Goal: Leave review/rating: Share an evaluation or opinion about a product, service, or content

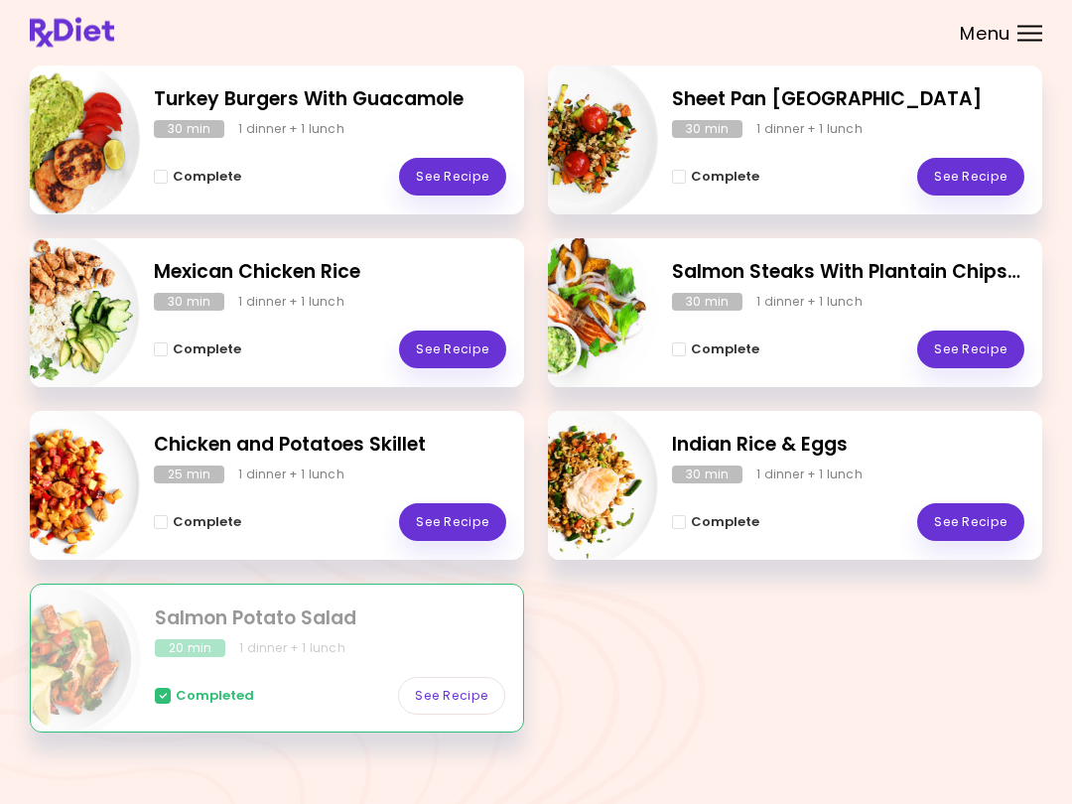
scroll to position [317, 0]
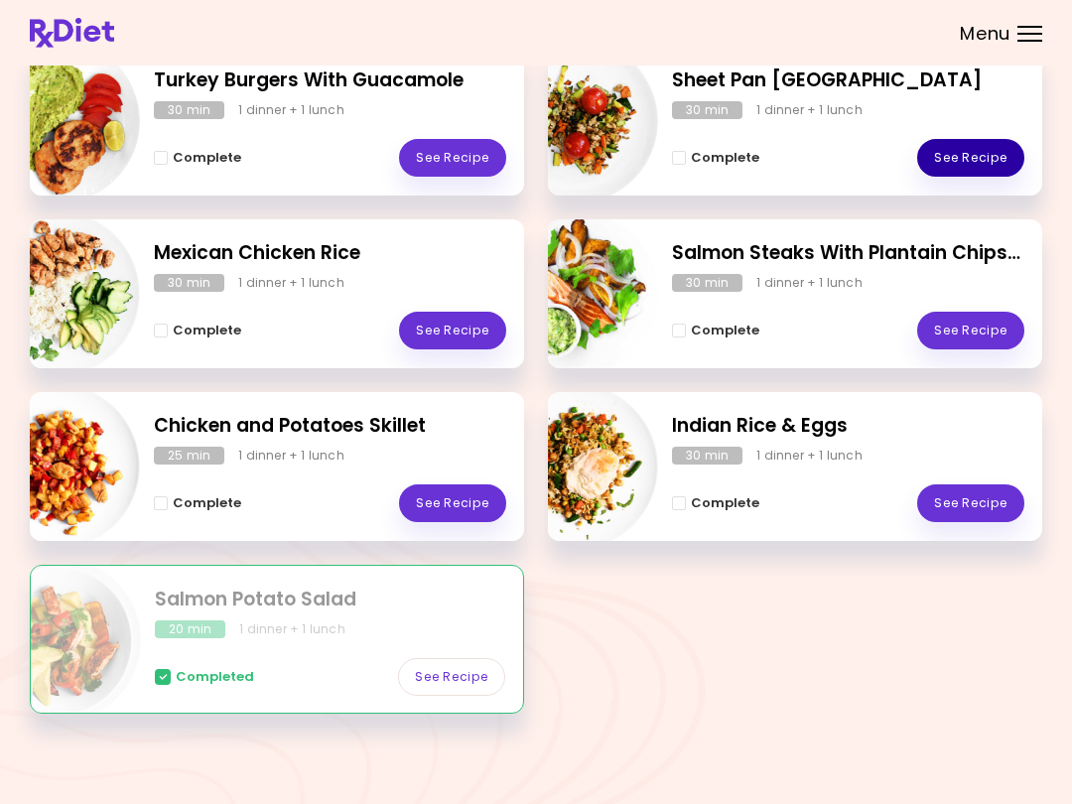
click at [803, 162] on link "See Recipe" at bounding box center [970, 158] width 107 height 38
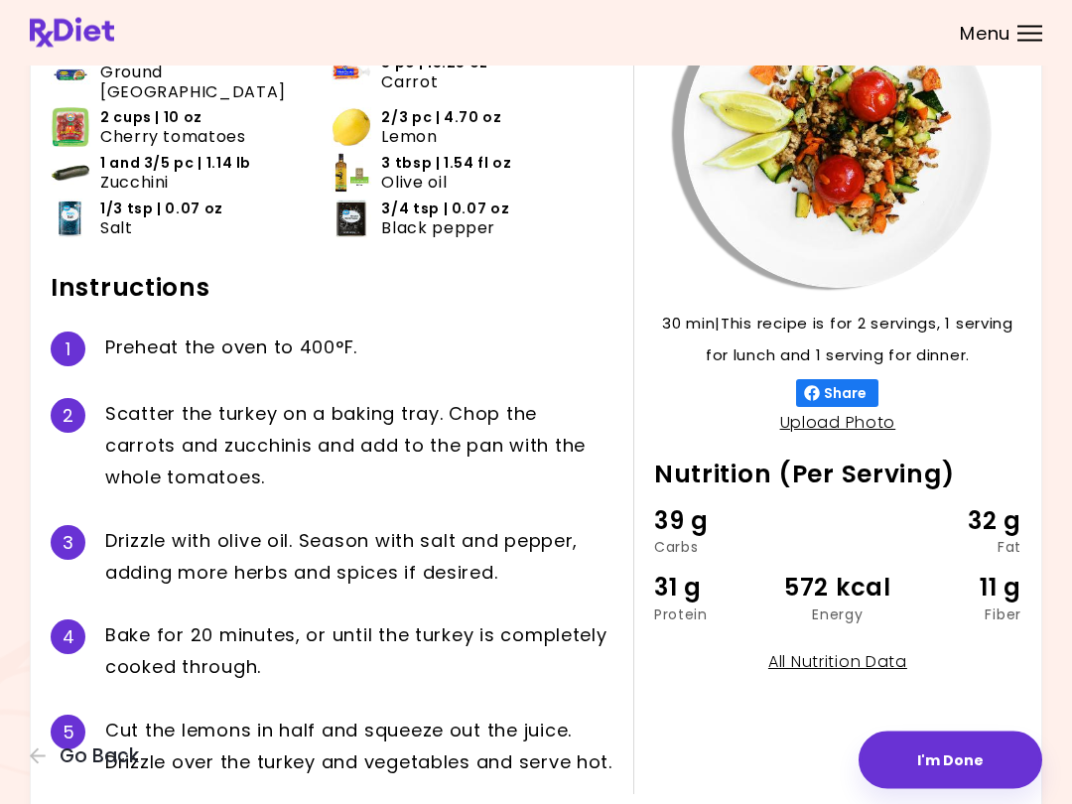
scroll to position [177, 0]
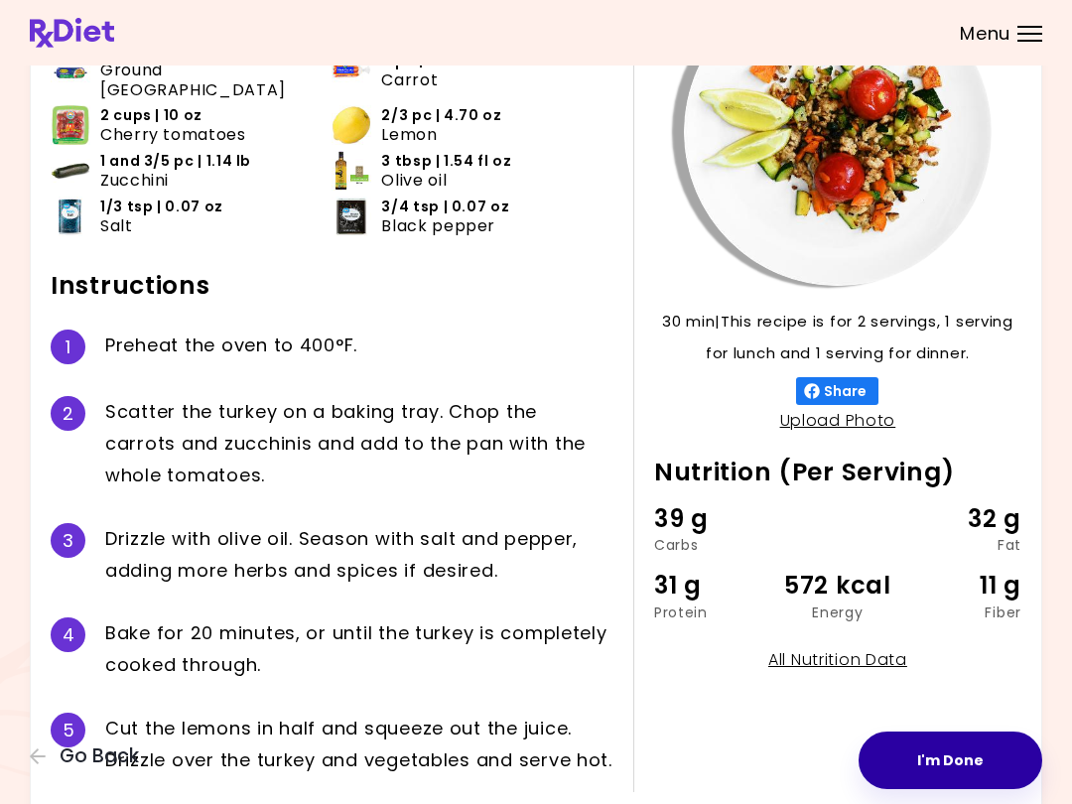
click at [803, 765] on button "I'm Done" at bounding box center [950, 760] width 184 height 58
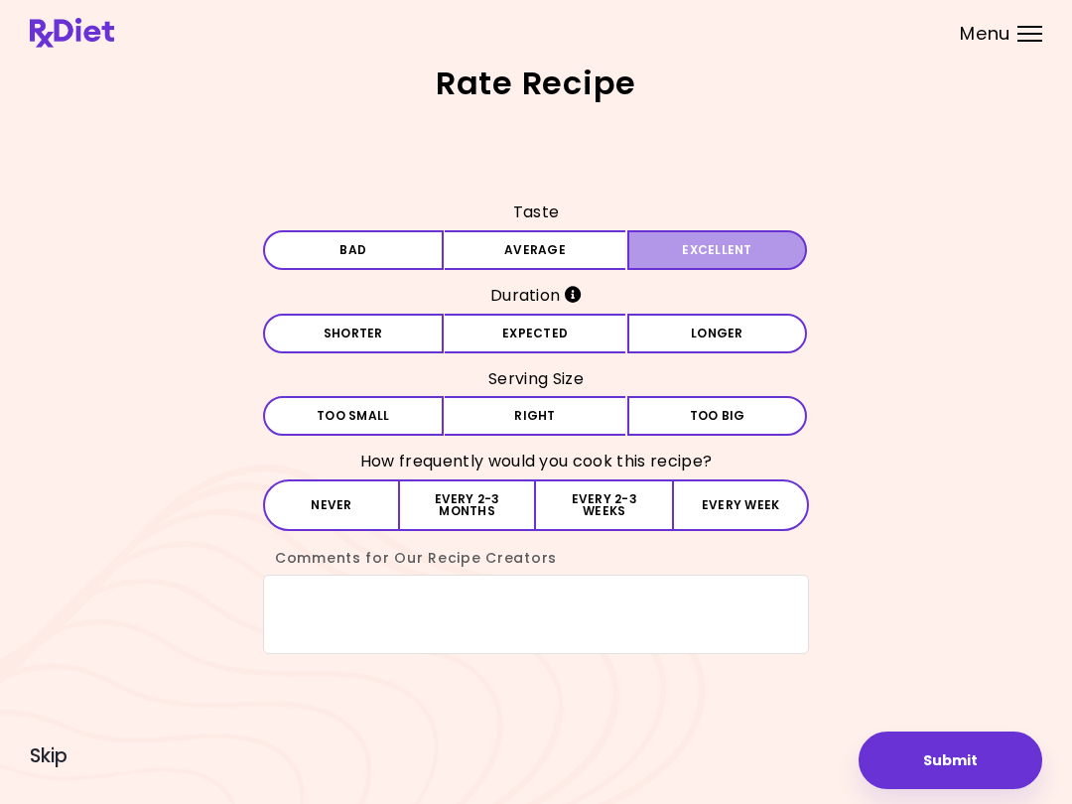
click at [745, 253] on button "Excellent" at bounding box center [717, 250] width 181 height 40
click at [547, 349] on button "Expected" at bounding box center [535, 334] width 181 height 40
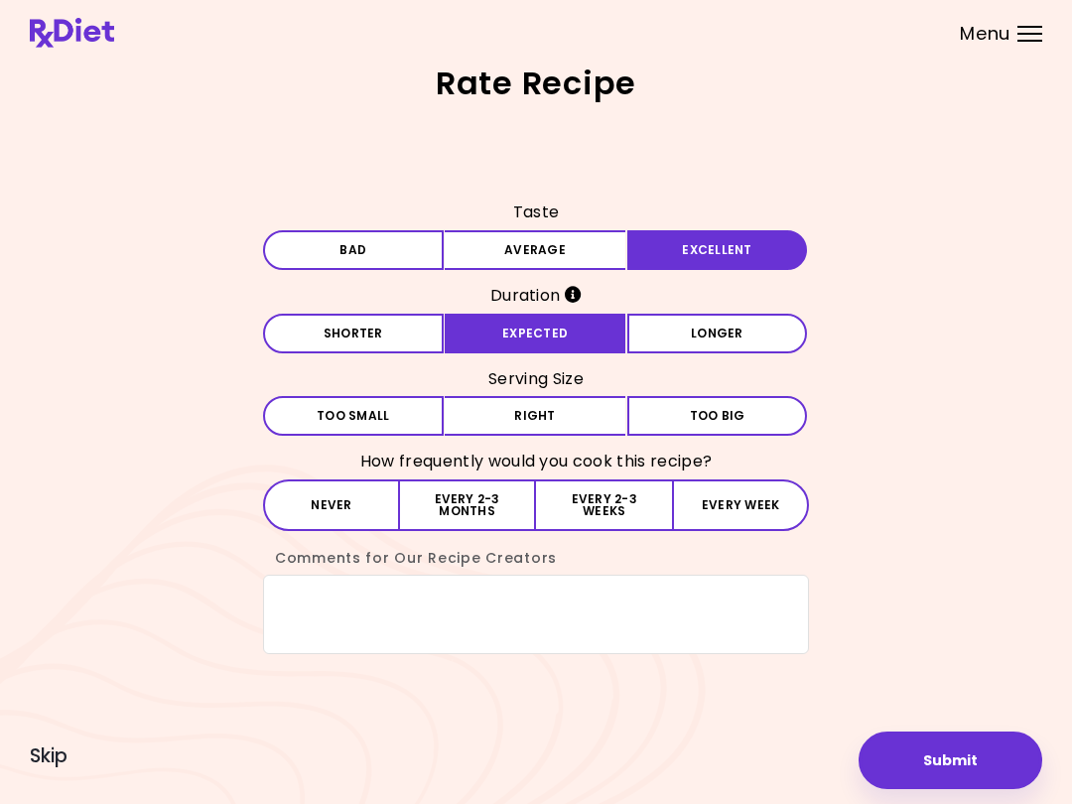
click at [575, 427] on button "Right" at bounding box center [535, 416] width 181 height 40
click at [655, 543] on div "Comments for Our Recipe Creators" at bounding box center [536, 597] width 546 height 113
click at [637, 509] on button "Every 2-3 weeks" at bounding box center [604, 505] width 136 height 52
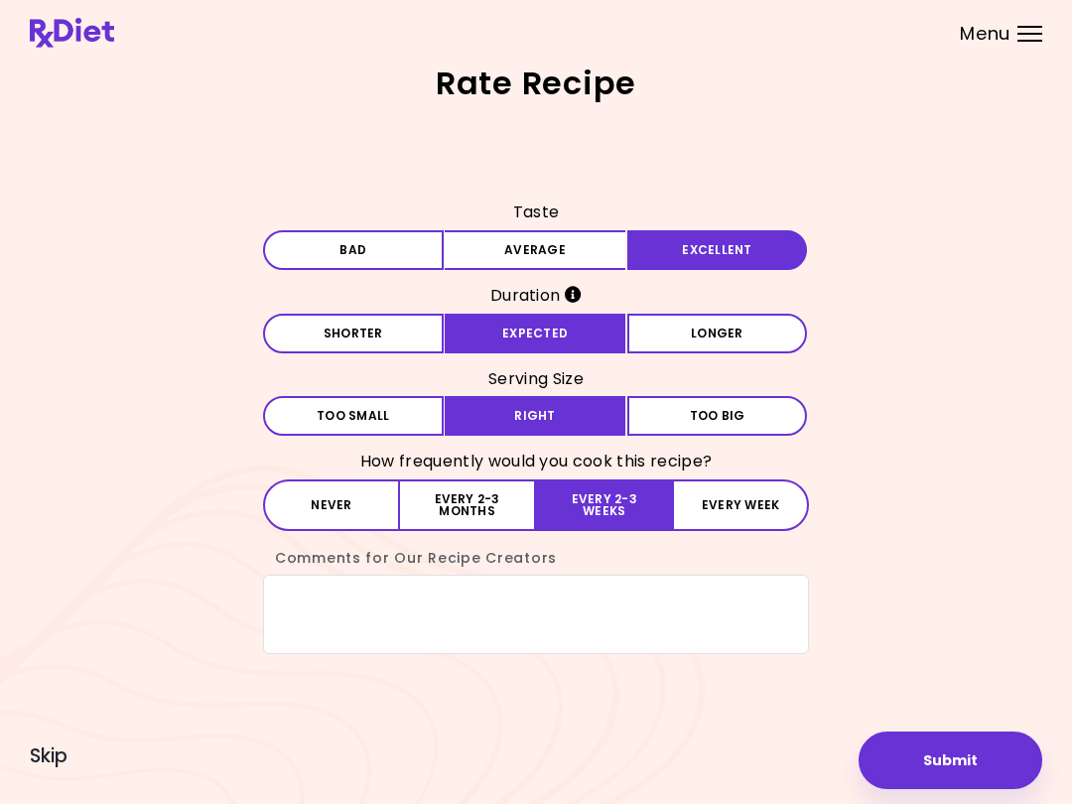
click at [803, 734] on button "Submit" at bounding box center [950, 760] width 184 height 58
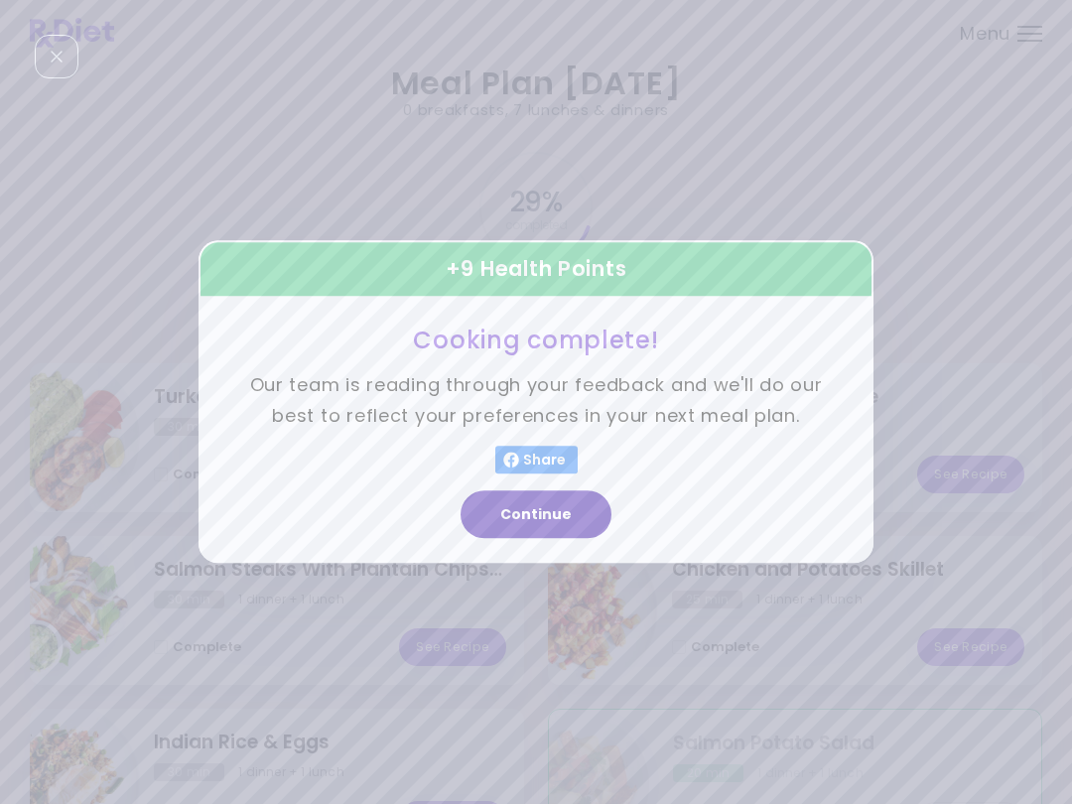
click at [567, 516] on button "Continue" at bounding box center [535, 515] width 151 height 48
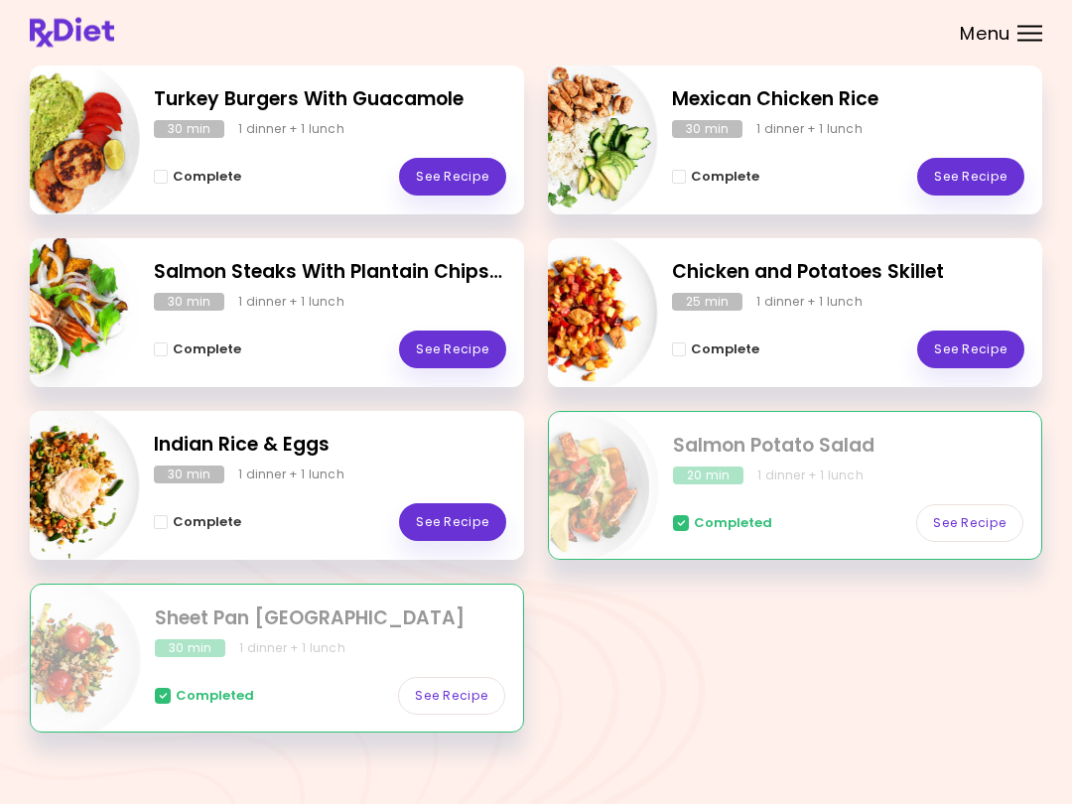
scroll to position [300, 0]
